Goal: Check status: Check status

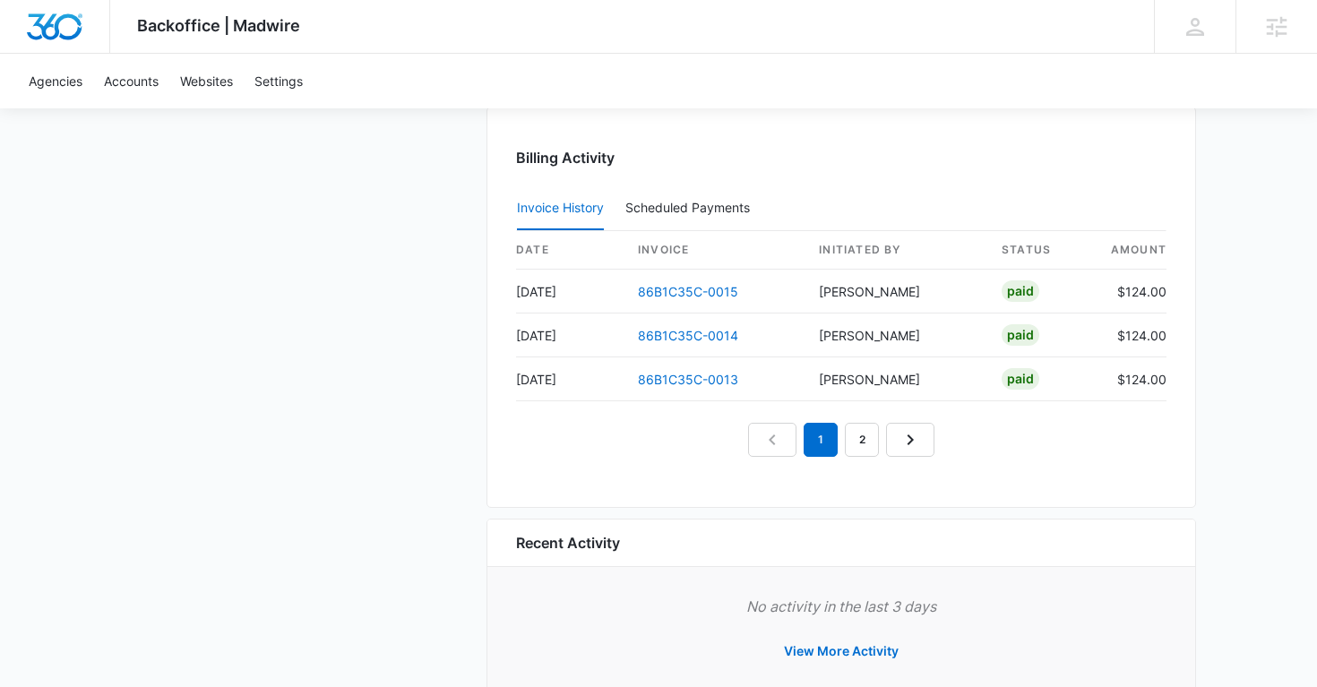
scroll to position [1861, 0]
click at [859, 436] on link "2" at bounding box center [862, 439] width 34 height 34
click at [879, 443] on link "3" at bounding box center [882, 439] width 34 height 34
click at [703, 377] on link "86B1C35C-0007" at bounding box center [688, 378] width 101 height 15
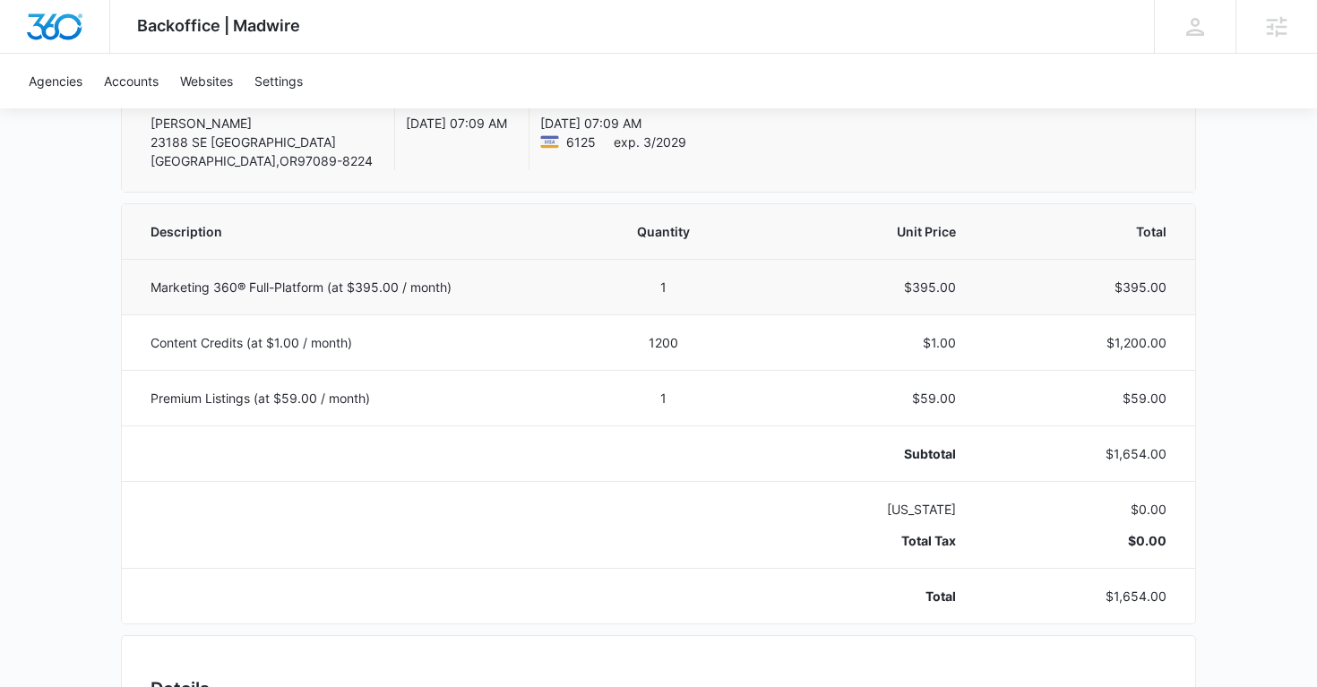
scroll to position [279, 0]
